Goal: Manage account settings

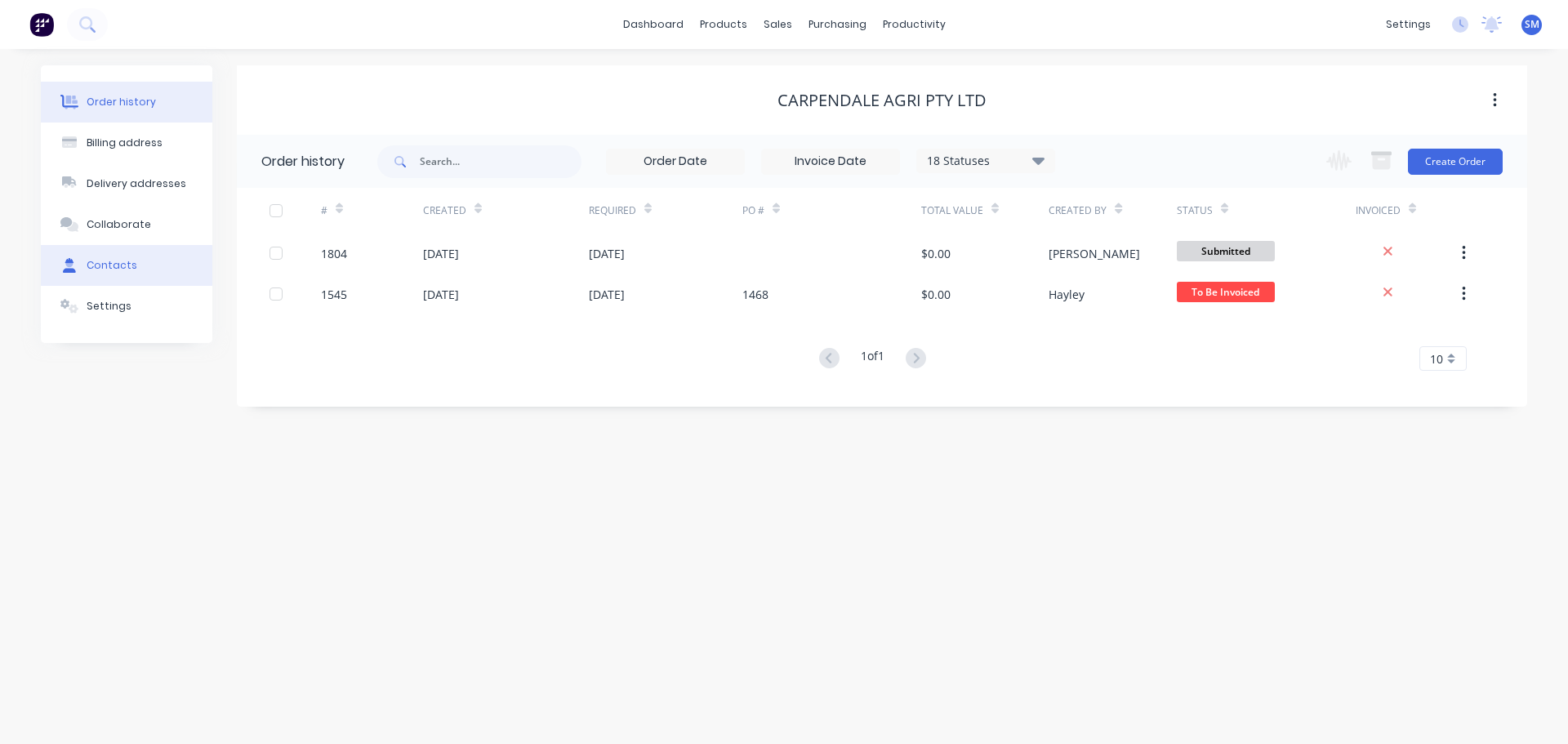
click at [121, 261] on div "Contacts" at bounding box center [111, 266] width 50 height 14
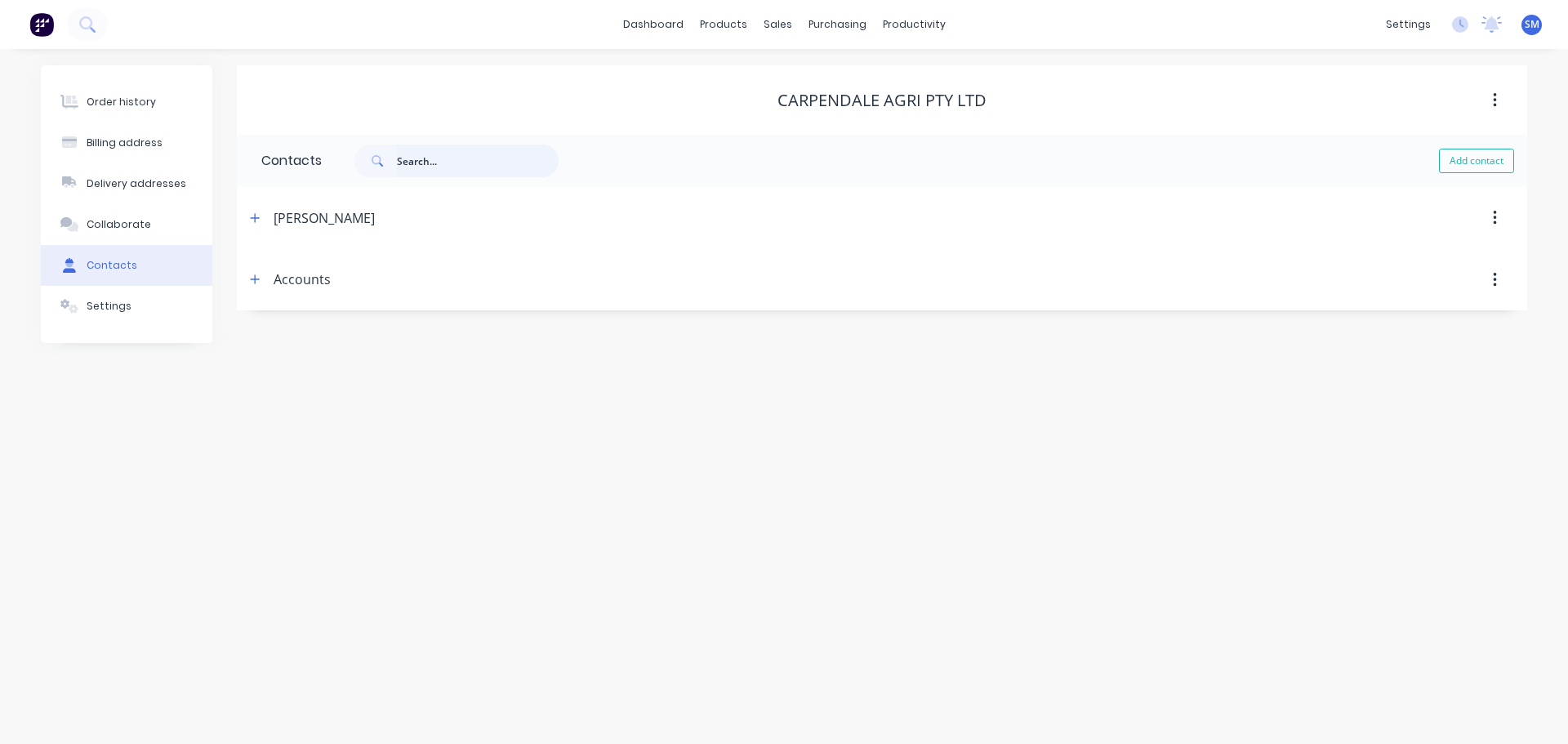
click at [461, 166] on input "text" at bounding box center [477, 161] width 161 height 32
click at [475, 164] on input "strat" at bounding box center [477, 161] width 161 height 32
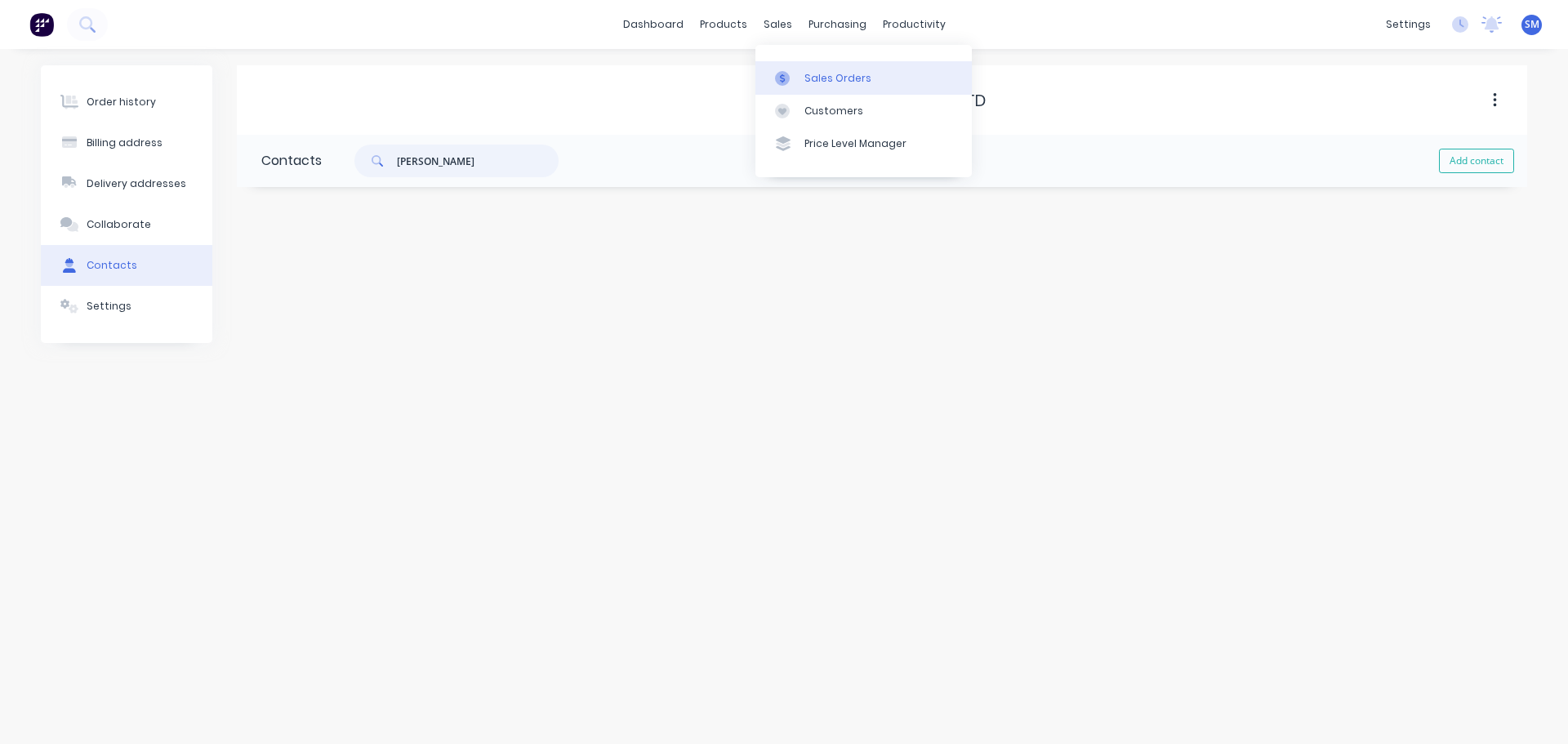
type input "[PERSON_NAME]"
click at [822, 82] on div "Sales Orders" at bounding box center [838, 78] width 67 height 14
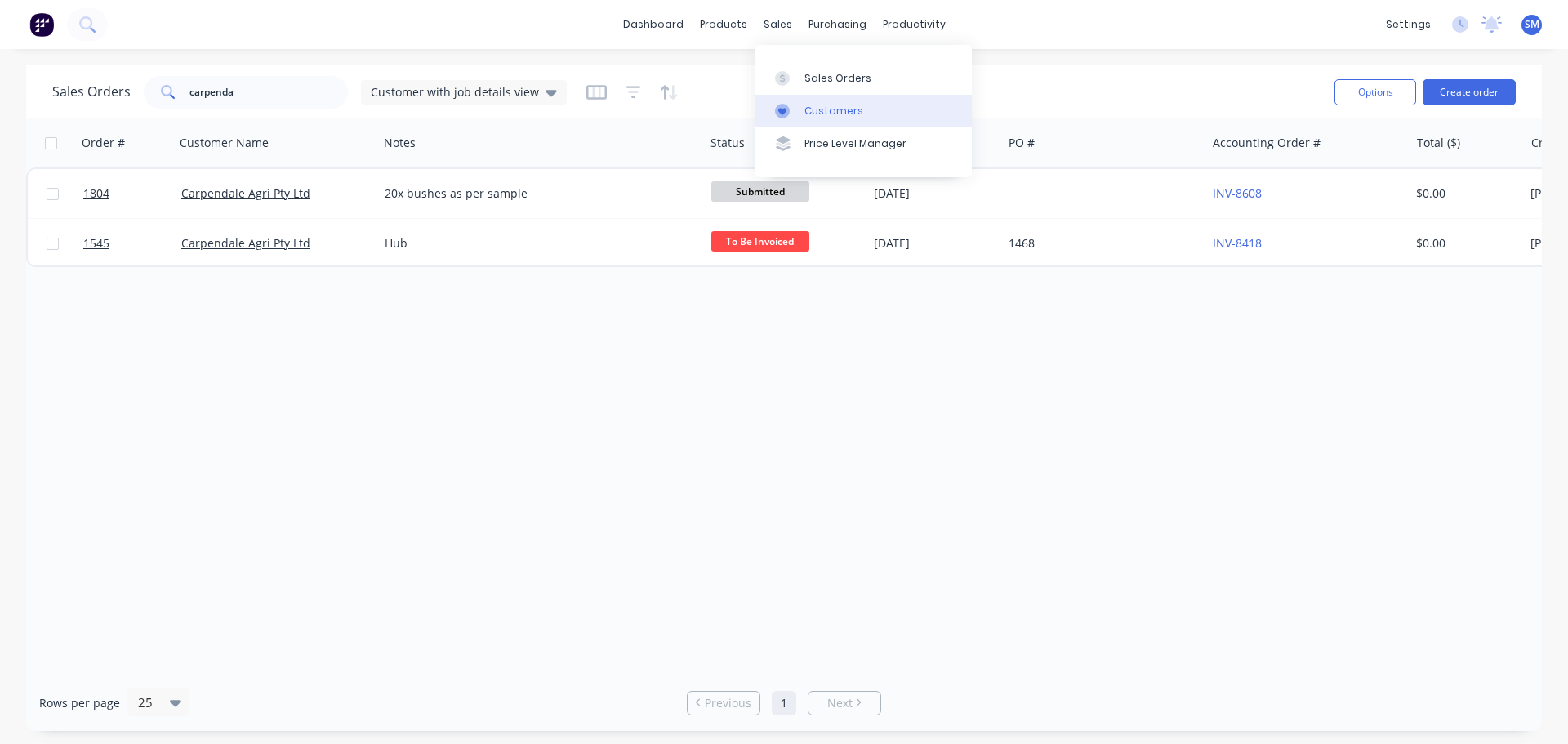
click at [824, 118] on link "Customers" at bounding box center [863, 111] width 216 height 32
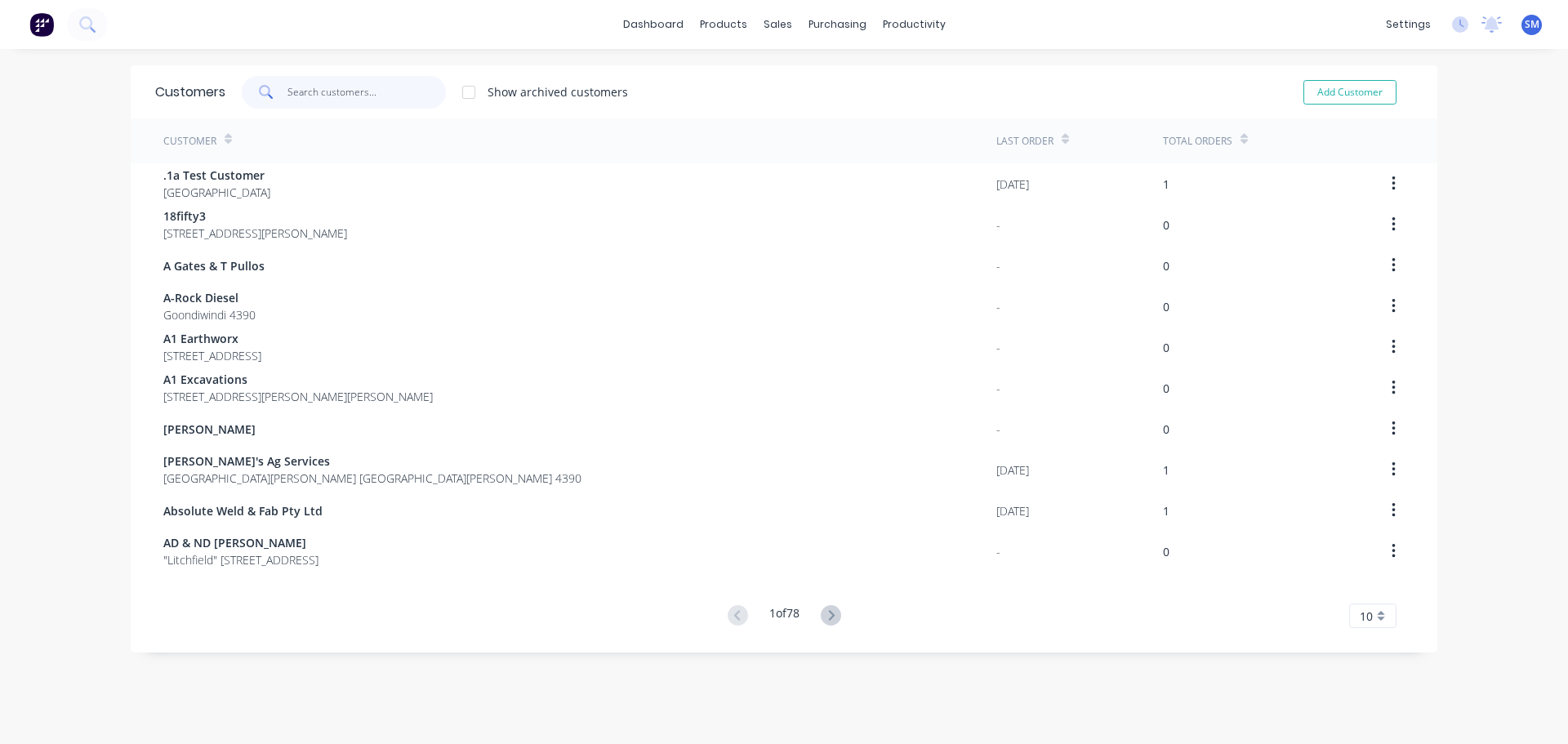
click at [289, 92] on input "text" at bounding box center [366, 92] width 159 height 32
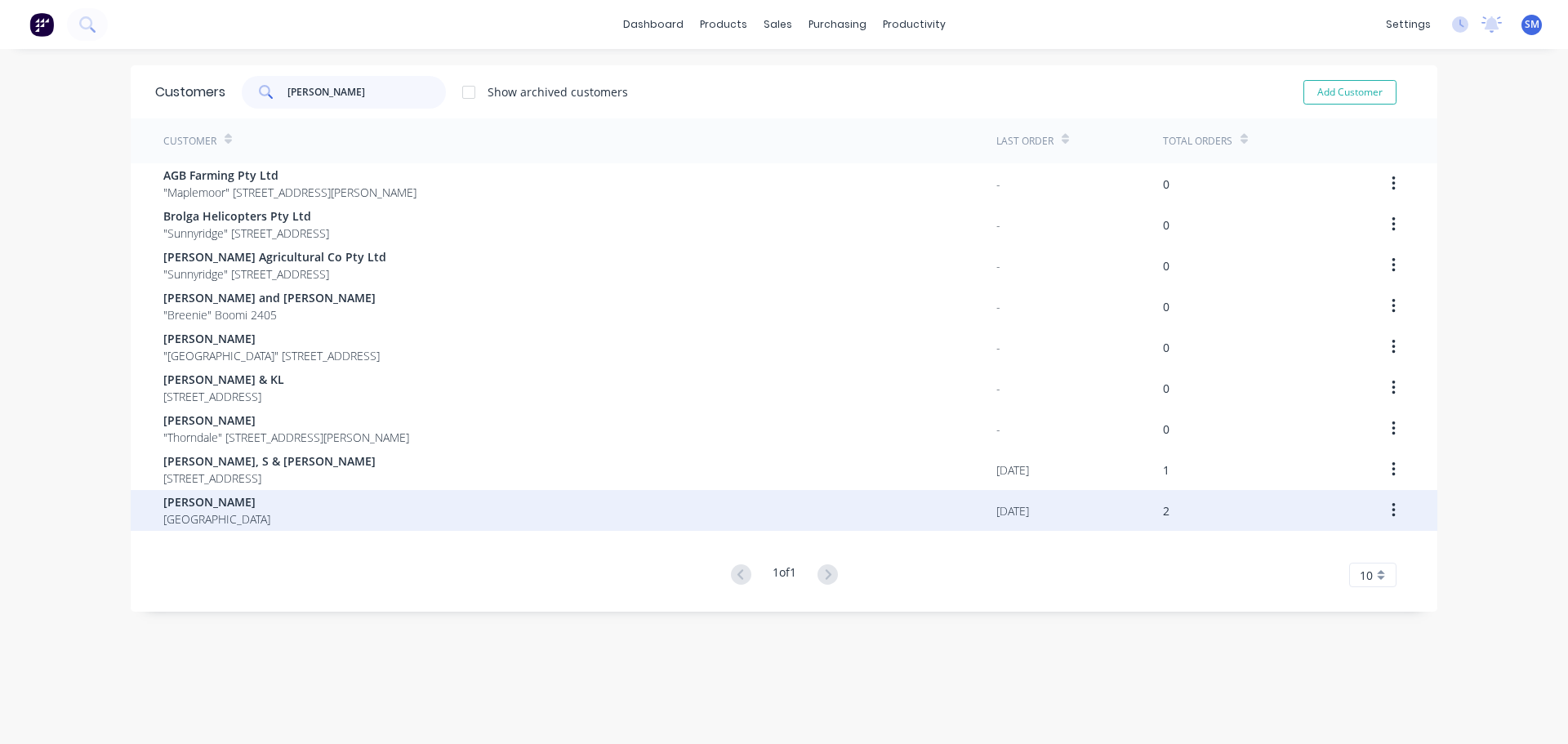
type input "[PERSON_NAME]"
click at [189, 510] on span "[PERSON_NAME]" at bounding box center [216, 502] width 107 height 17
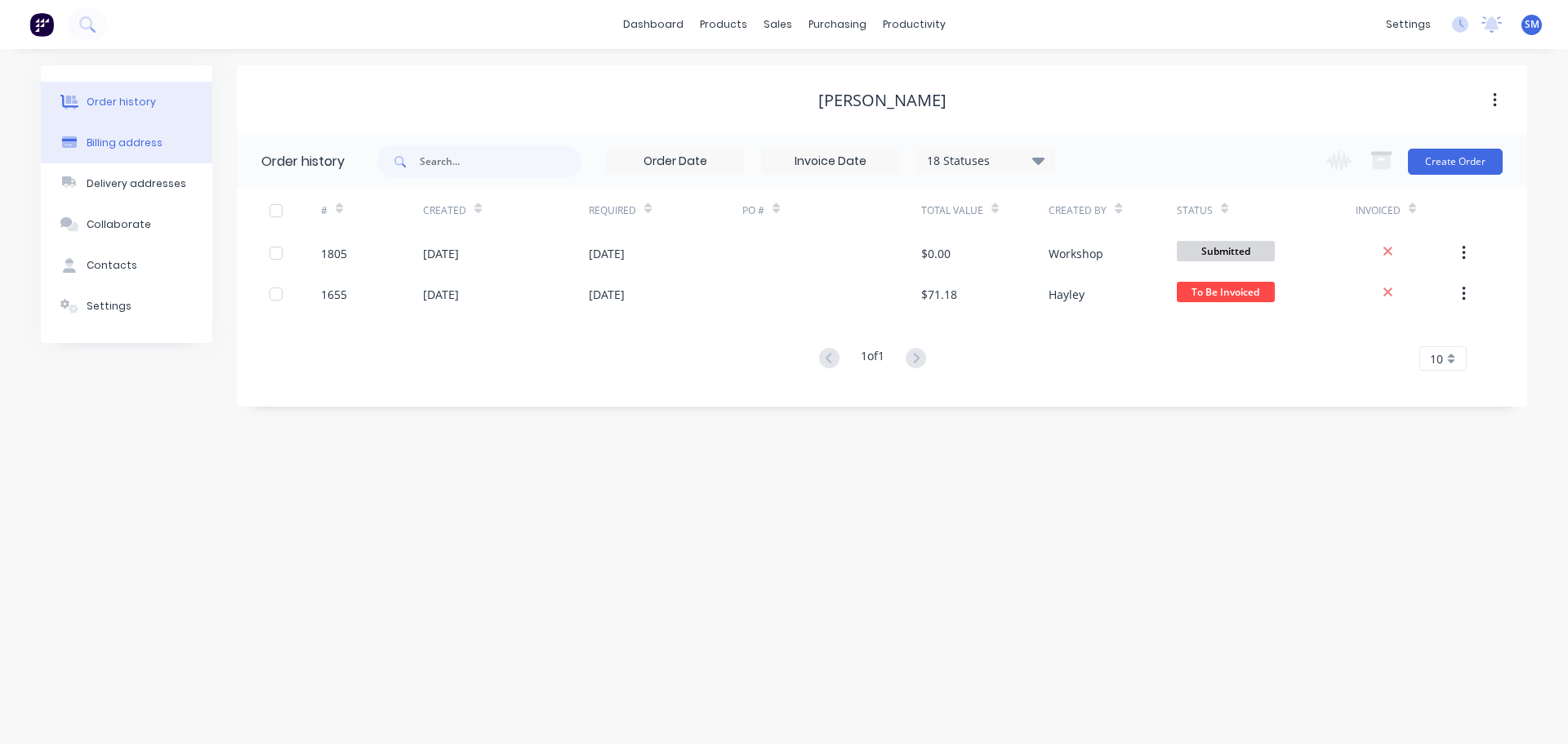
click at [146, 141] on div "Billing address" at bounding box center [124, 143] width 76 height 14
select select "AU"
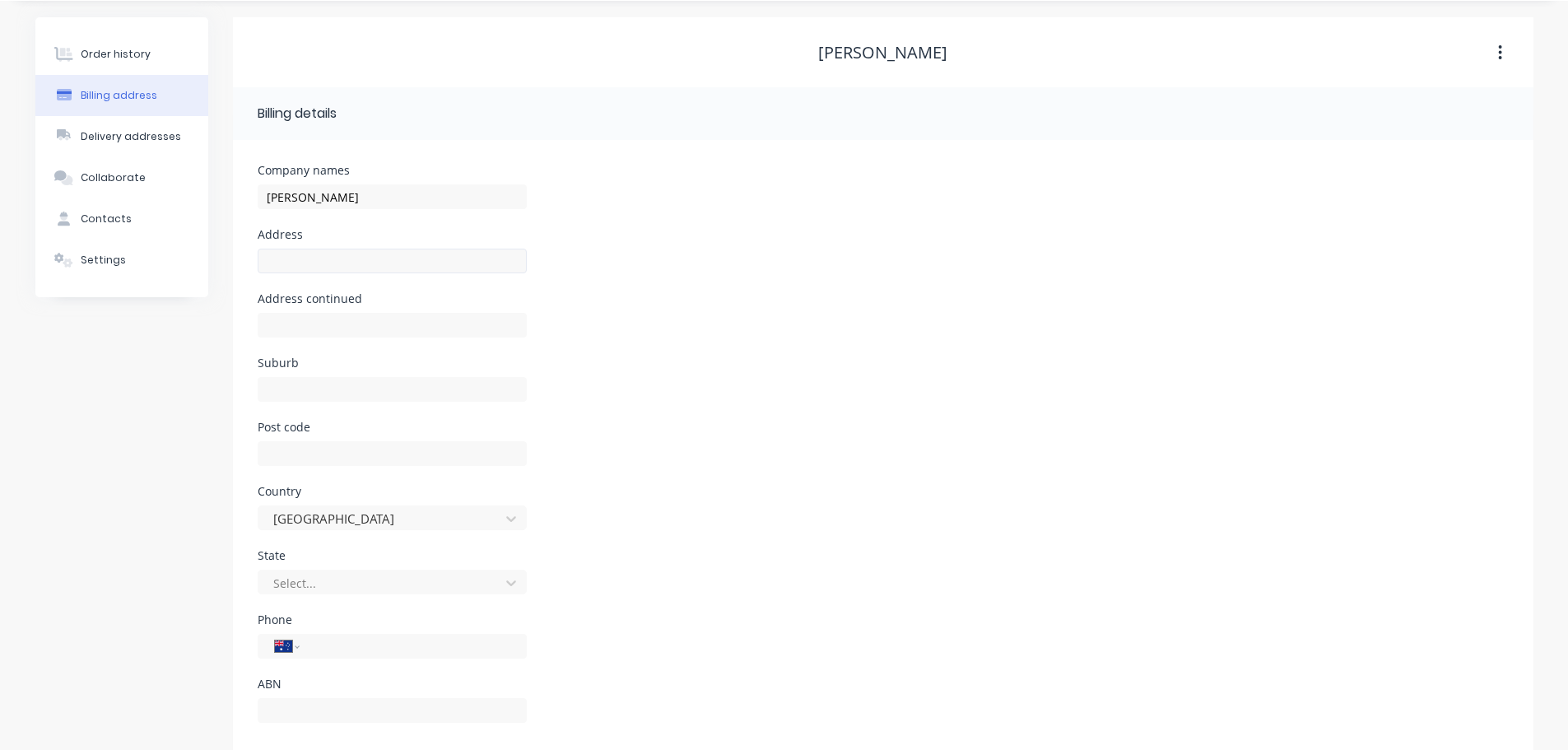
scroll to position [74, 0]
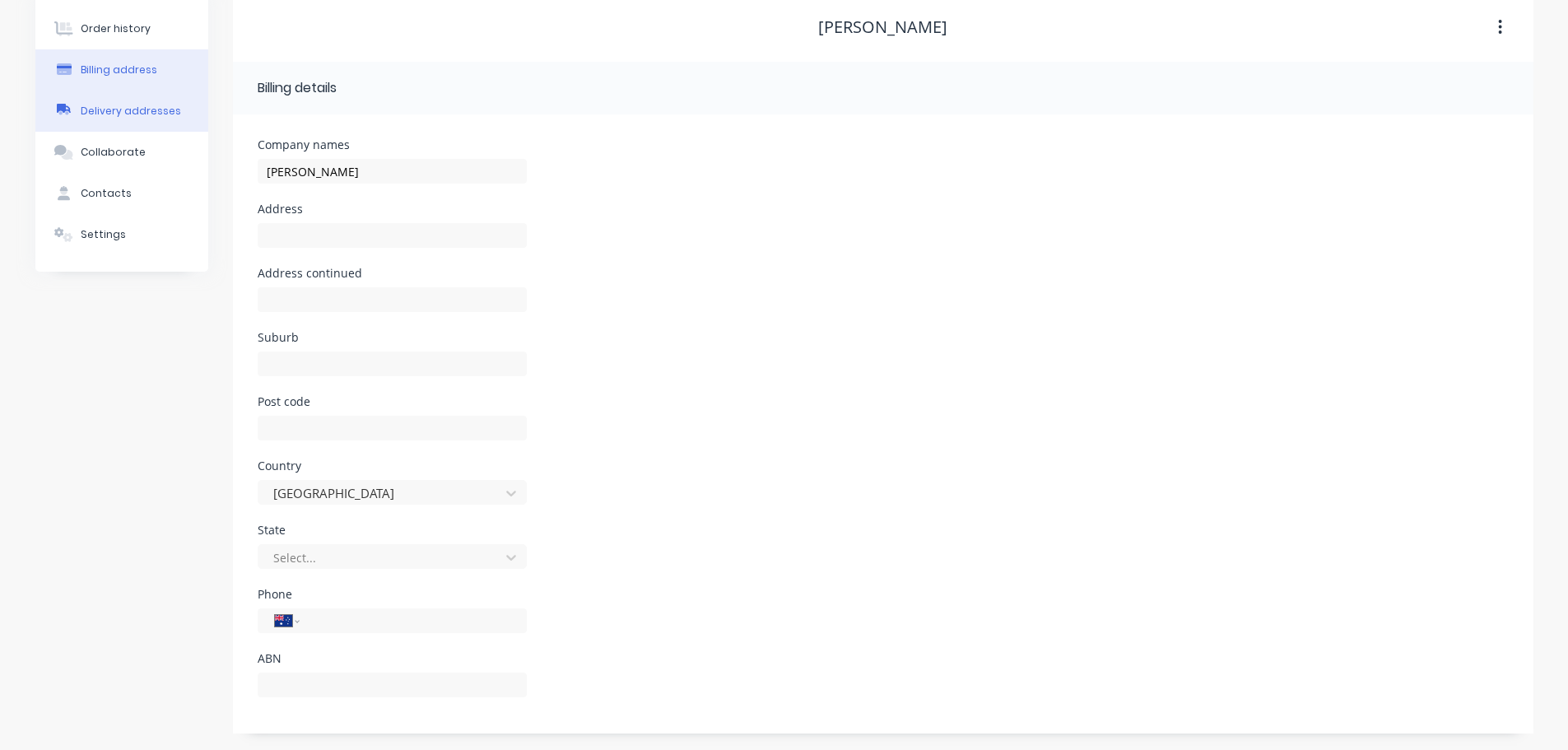
click at [84, 96] on button "Delivery addresses" at bounding box center [121, 111] width 173 height 42
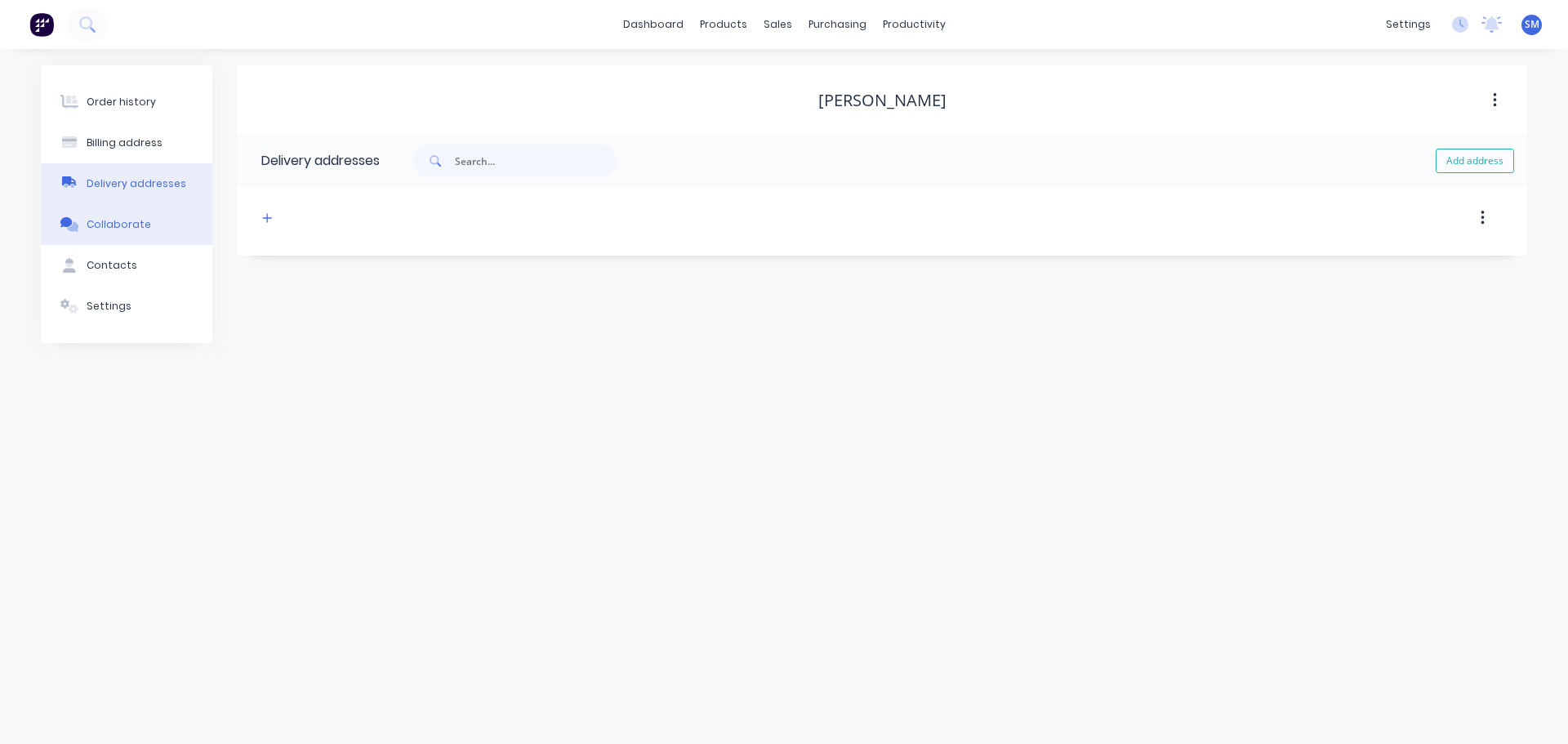
click at [105, 212] on button "Collaborate" at bounding box center [126, 225] width 171 height 41
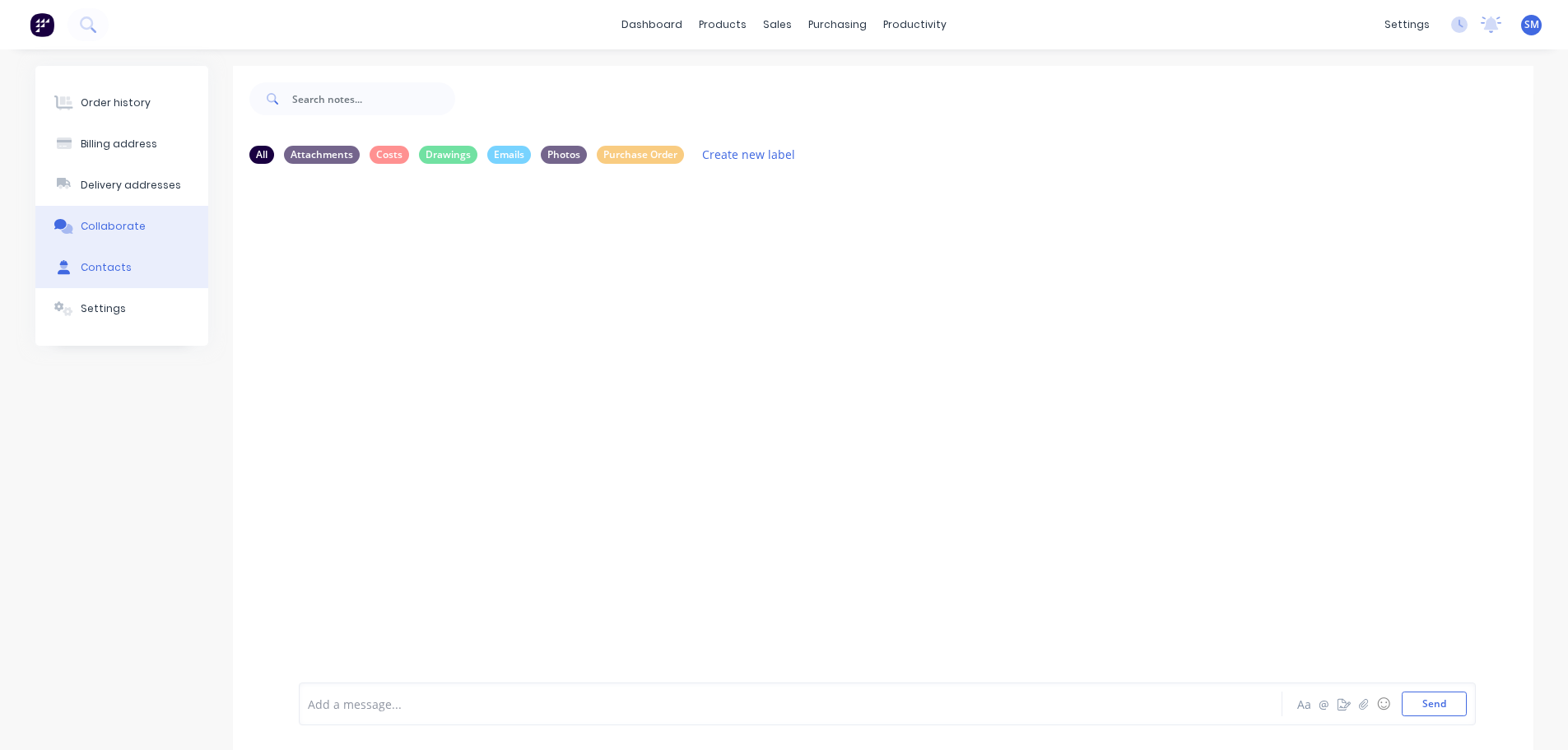
click at [124, 277] on button "Contacts" at bounding box center [121, 268] width 173 height 42
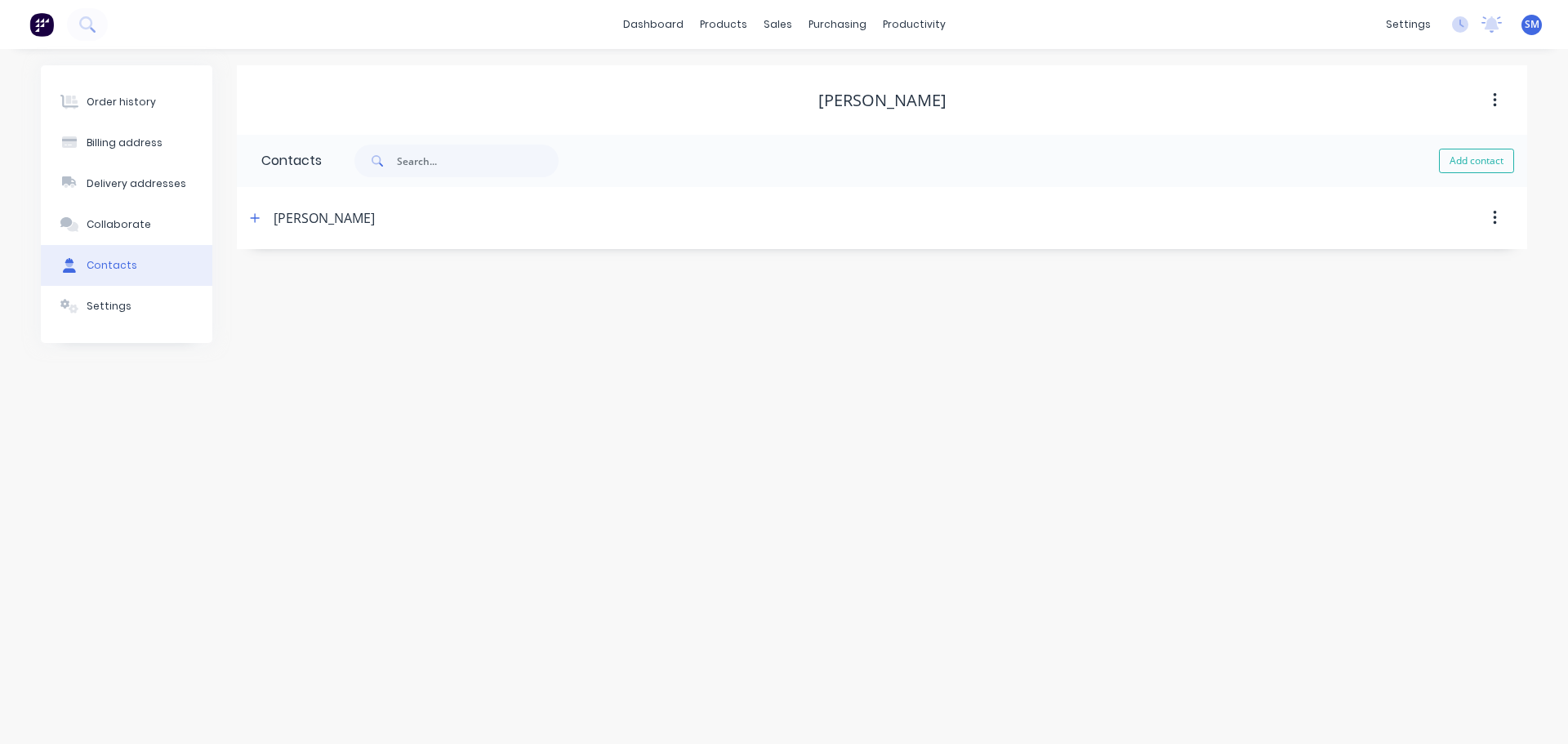
click at [348, 217] on div "[PERSON_NAME]" at bounding box center [324, 218] width 101 height 20
click at [253, 217] on icon "button" at bounding box center [255, 218] width 10 height 12
click at [418, 340] on input "text" at bounding box center [395, 344] width 267 height 24
type input "[EMAIL_ADDRESS][DOMAIN_NAME]"
